Goal: Task Accomplishment & Management: Use online tool/utility

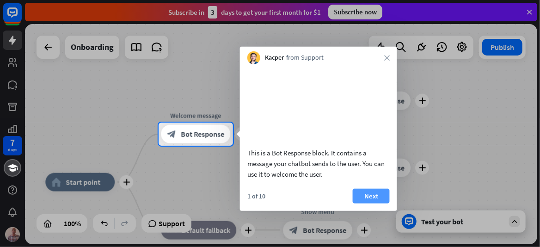
click at [371, 203] on button "Next" at bounding box center [371, 195] width 37 height 15
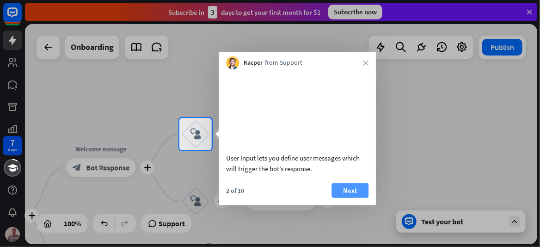
click at [357, 198] on button "Next" at bounding box center [350, 190] width 37 height 15
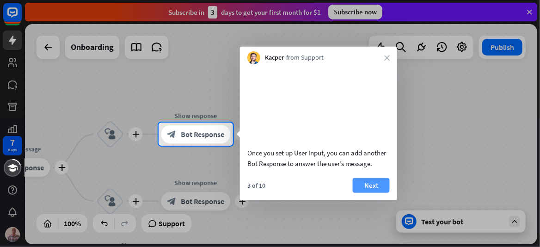
click at [362, 192] on button "Next" at bounding box center [371, 185] width 37 height 15
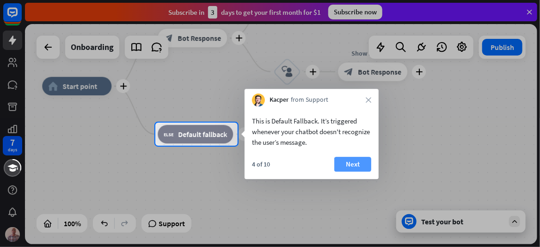
click at [350, 161] on button "Next" at bounding box center [352, 164] width 37 height 15
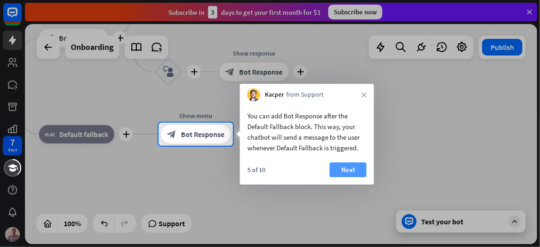
click at [348, 169] on button "Next" at bounding box center [348, 169] width 37 height 15
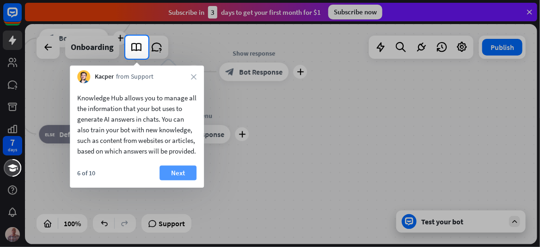
click at [179, 180] on button "Next" at bounding box center [178, 173] width 37 height 15
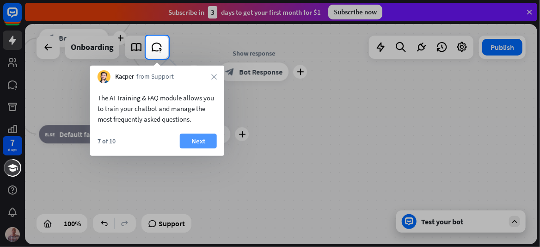
click at [200, 139] on button "Next" at bounding box center [198, 141] width 37 height 15
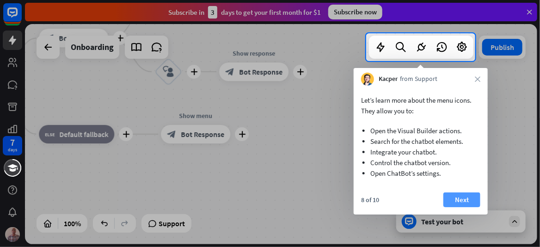
click at [457, 197] on button "Next" at bounding box center [462, 199] width 37 height 15
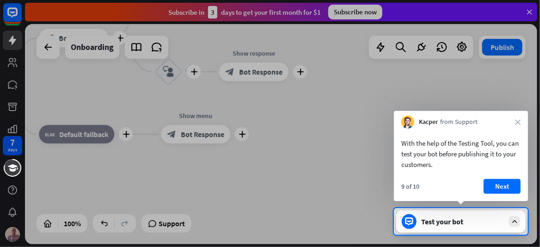
click at [501, 184] on button "Next" at bounding box center [502, 186] width 37 height 15
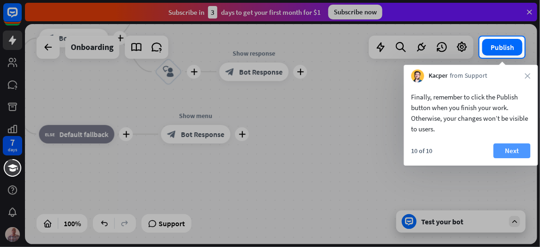
click at [514, 149] on button "Next" at bounding box center [512, 150] width 37 height 15
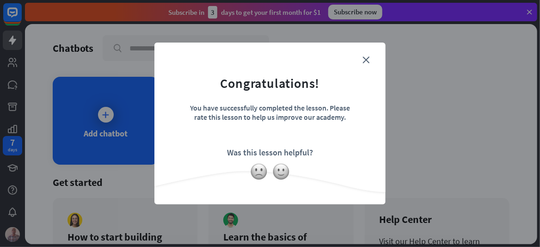
click at [105, 115] on div "close Congratulations! You have successfully completed the lesson. Please rate …" at bounding box center [270, 123] width 540 height 247
click at [332, 91] on form "Congratulations! You have successfully completed the lesson. Please rate this l…" at bounding box center [270, 109] width 208 height 111
click at [367, 61] on icon "close" at bounding box center [366, 59] width 7 height 7
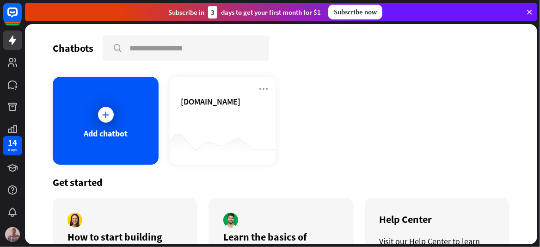
click at [103, 117] on icon at bounding box center [105, 114] width 9 height 9
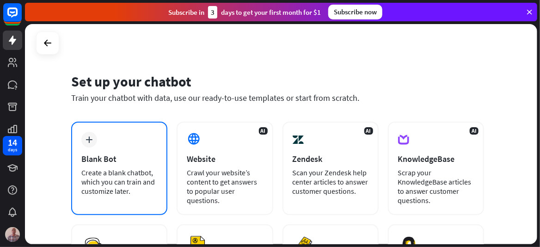
click at [105, 159] on div "Blank Bot" at bounding box center [119, 159] width 76 height 11
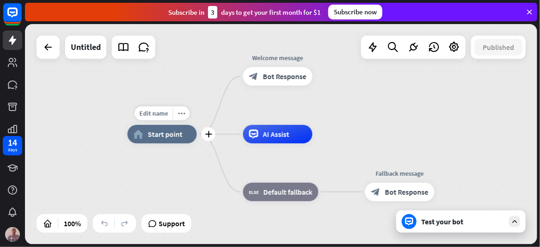
click at [156, 137] on span "Start point" at bounding box center [165, 133] width 35 height 9
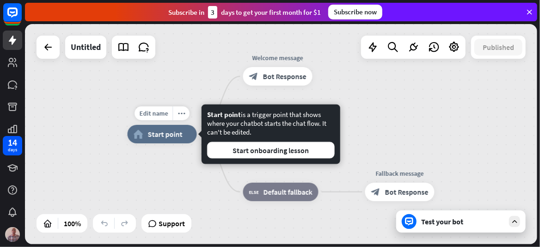
click at [156, 137] on span "Start point" at bounding box center [165, 133] width 35 height 9
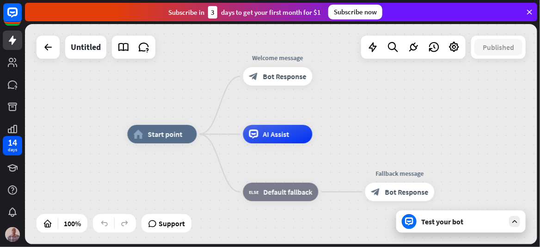
click at [391, 110] on div "home_2 Start point Welcome message block_bot_response Bot Response AI Assist bl…" at bounding box center [281, 134] width 512 height 220
click at [441, 126] on div "home_2 Start point Welcome message block_bot_response Bot Response AI Assist bl…" at bounding box center [281, 134] width 512 height 220
click at [449, 222] on div "Test your bot" at bounding box center [462, 221] width 83 height 9
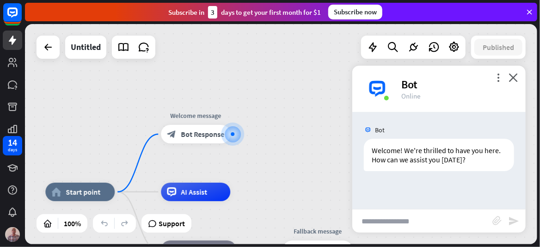
click at [385, 222] on input "text" at bounding box center [422, 221] width 140 height 23
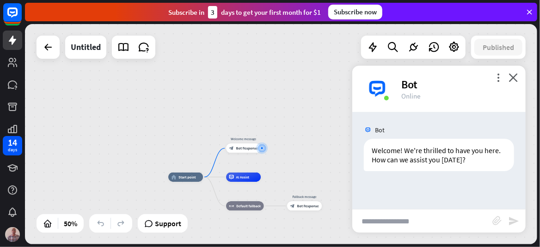
click at [277, 94] on div "home_2 Start point Welcome message block_bot_response Bot Response AI Assist bl…" at bounding box center [281, 134] width 512 height 220
click at [514, 222] on icon "send" at bounding box center [513, 221] width 11 height 11
click at [400, 219] on input "text" at bounding box center [422, 221] width 140 height 23
type input "****"
click at [519, 222] on icon "send" at bounding box center [513, 221] width 11 height 11
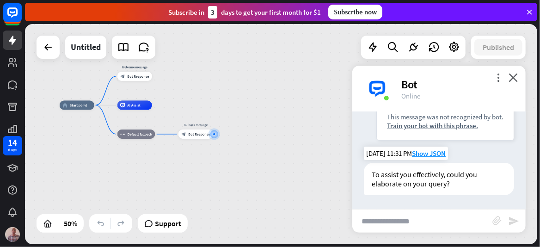
scroll to position [132, 0]
drag, startPoint x: 408, startPoint y: 86, endPoint x: 368, endPoint y: 86, distance: 40.2
click at [407, 86] on div "Bot" at bounding box center [457, 84] width 113 height 14
drag, startPoint x: 384, startPoint y: 86, endPoint x: 489, endPoint y: 85, distance: 105.0
click at [385, 86] on img at bounding box center [378, 89] width 28 height 28
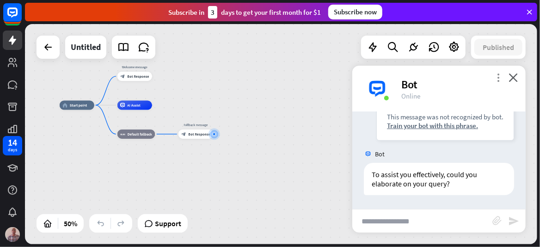
click at [500, 77] on icon "more_vert" at bounding box center [498, 77] width 9 height 9
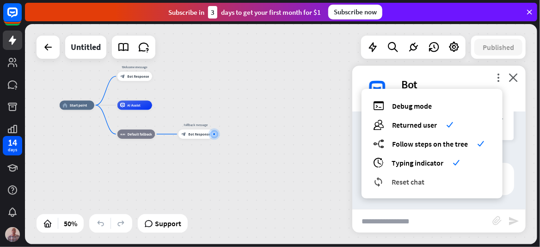
click at [413, 180] on span "Reset chat" at bounding box center [408, 181] width 33 height 9
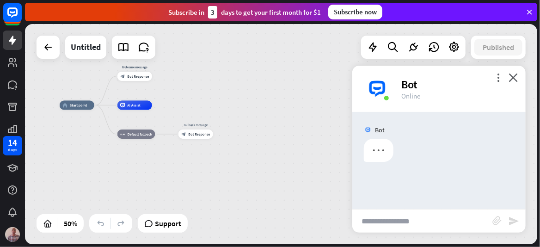
scroll to position [0, 0]
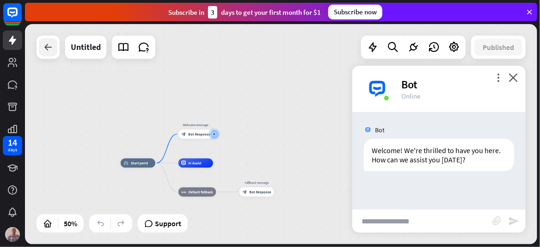
click at [47, 48] on icon at bounding box center [48, 47] width 11 height 11
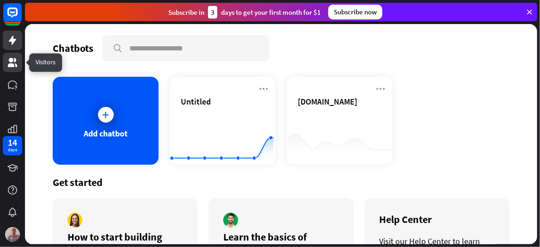
click at [11, 61] on icon at bounding box center [12, 62] width 9 height 9
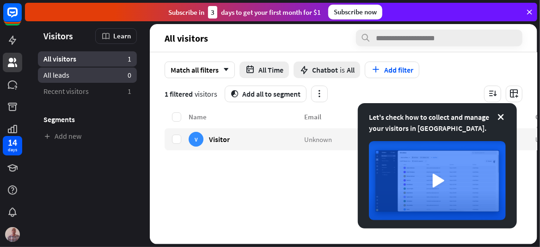
click at [74, 79] on link "All leads 0" at bounding box center [87, 75] width 99 height 15
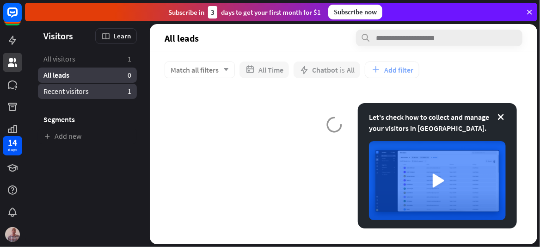
click at [70, 91] on span "Recent visitors" at bounding box center [65, 91] width 45 height 10
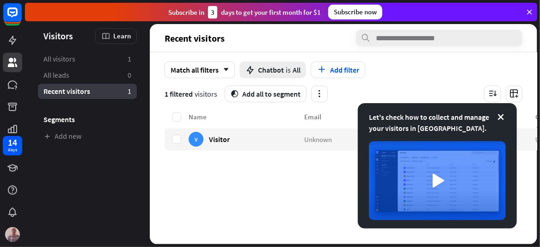
click at [126, 150] on aside "Let's check how to collect and manage your visitors in [GEOGRAPHIC_DATA]. Visit…" at bounding box center [87, 134] width 125 height 220
click at [12, 232] on img at bounding box center [12, 234] width 15 height 15
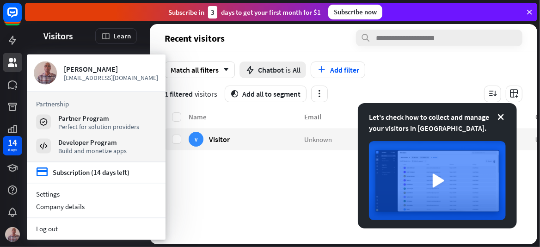
click at [254, 175] on div "Name Email Last seen Country V Visitor Unknown [DATE] 11:31 PM Unknown" at bounding box center [408, 177] width 487 height 133
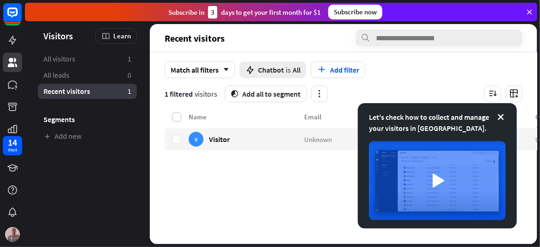
click at [177, 117] on label at bounding box center [176, 116] width 9 height 9
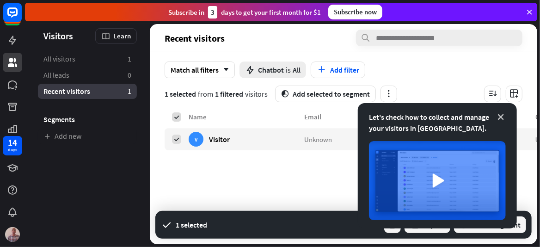
click at [503, 117] on icon at bounding box center [500, 116] width 9 height 9
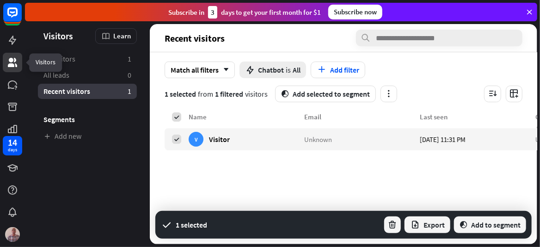
click at [13, 64] on icon at bounding box center [12, 62] width 9 height 9
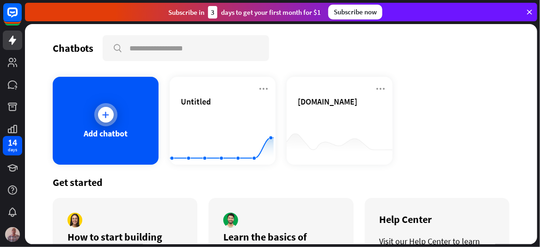
scroll to position [66, 0]
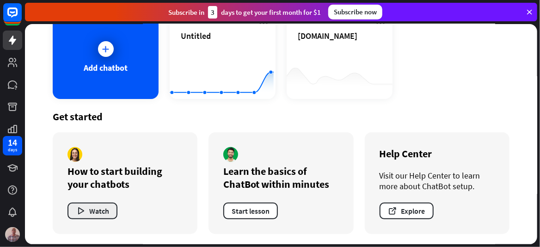
click at [91, 216] on button "Watch" at bounding box center [93, 211] width 50 height 17
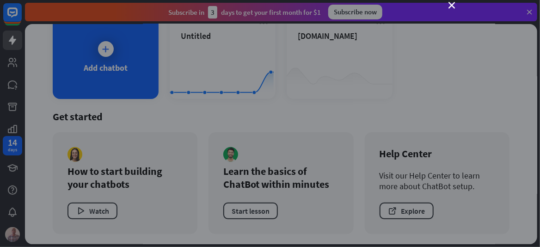
scroll to position [0, 0]
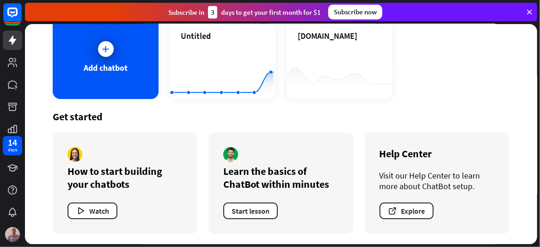
click at [38, 137] on div "close" at bounding box center [270, 123] width 540 height 247
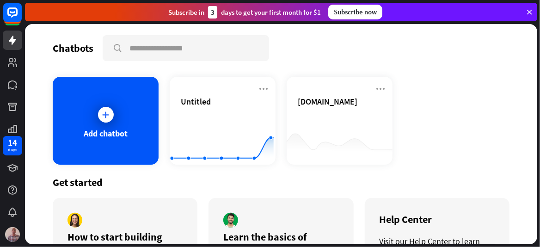
click at [528, 12] on icon at bounding box center [529, 12] width 8 height 8
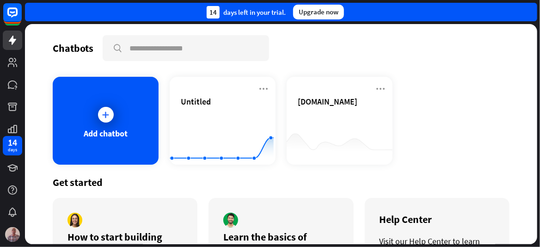
click at [54, 57] on div "Chatbots search" at bounding box center [281, 48] width 457 height 26
click at [12, 40] on icon at bounding box center [12, 40] width 7 height 9
click at [15, 39] on icon at bounding box center [12, 40] width 7 height 9
click at [16, 39] on icon at bounding box center [12, 40] width 7 height 9
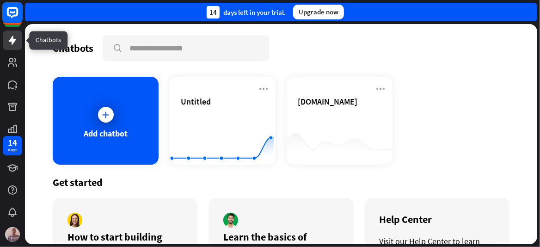
drag, startPoint x: 13, startPoint y: 38, endPoint x: 11, endPoint y: 11, distance: 27.8
click at [13, 38] on icon at bounding box center [12, 40] width 11 height 11
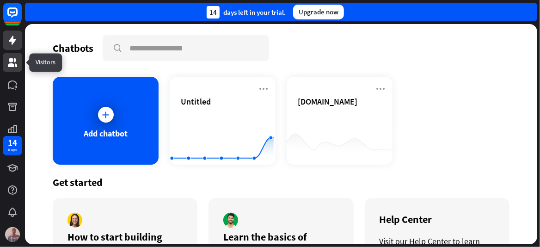
click at [14, 64] on icon at bounding box center [12, 62] width 11 height 11
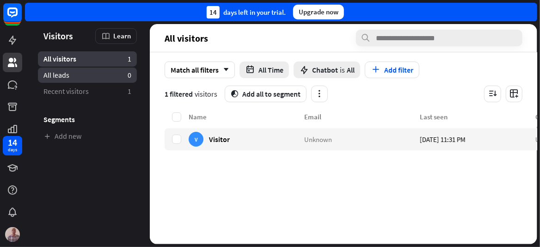
click at [60, 75] on span "All leads" at bounding box center [56, 75] width 26 height 10
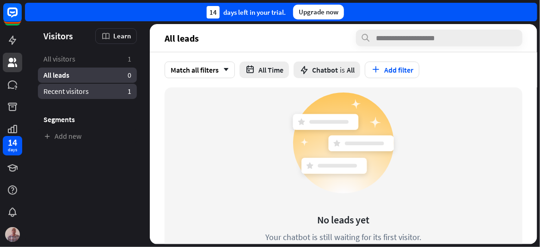
click at [61, 90] on span "Recent visitors" at bounding box center [65, 91] width 45 height 10
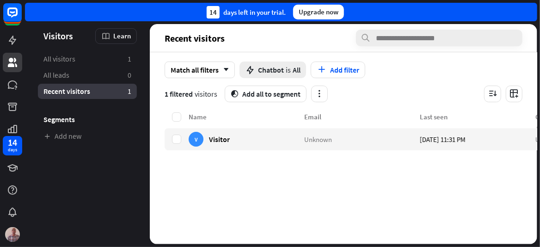
click at [242, 179] on div "Name Email Last seen Country V Visitor Unknown [DATE] 11:31 PM Unknown" at bounding box center [408, 177] width 487 height 133
click at [11, 61] on icon at bounding box center [12, 62] width 9 height 9
